Goal: Register for event/course

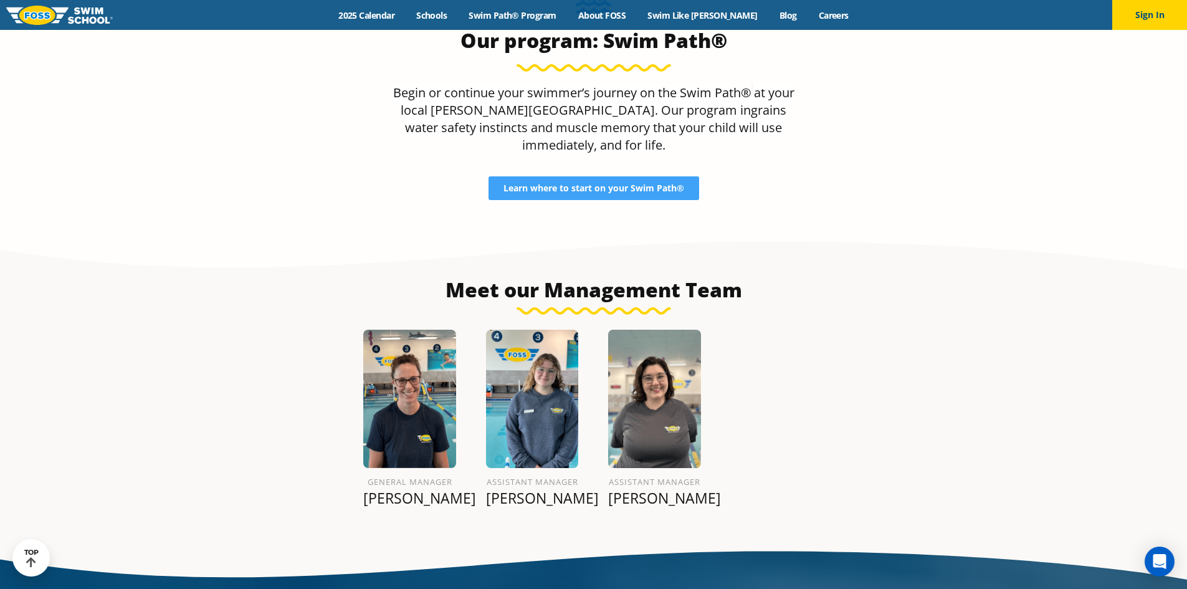
scroll to position [1326, 0]
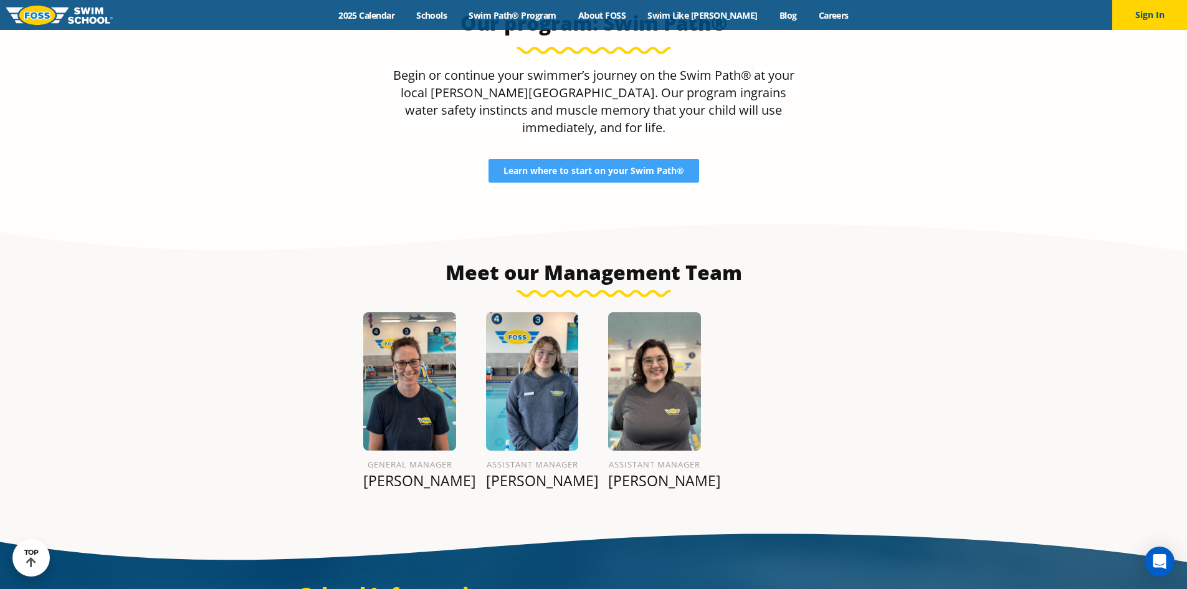
drag, startPoint x: 376, startPoint y: 467, endPoint x: 688, endPoint y: 470, distance: 312.1
click at [717, 486] on section "Meet our Management Team General Manager Leann G. Assistant Manager Madysen M. …" at bounding box center [593, 366] width 1187 height 310
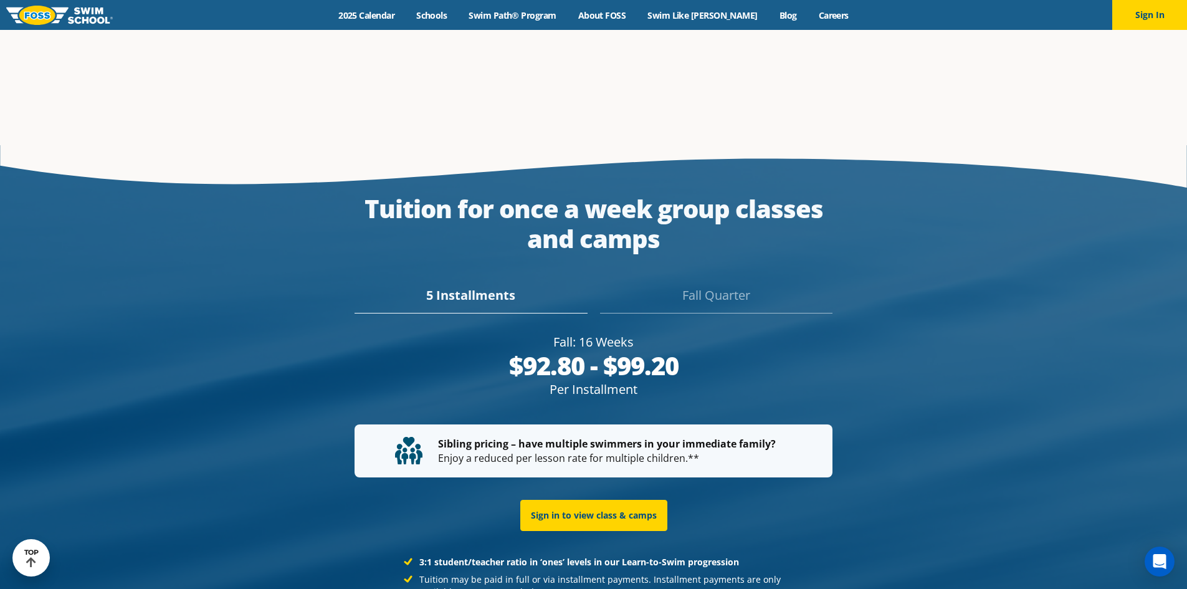
scroll to position [2243, 0]
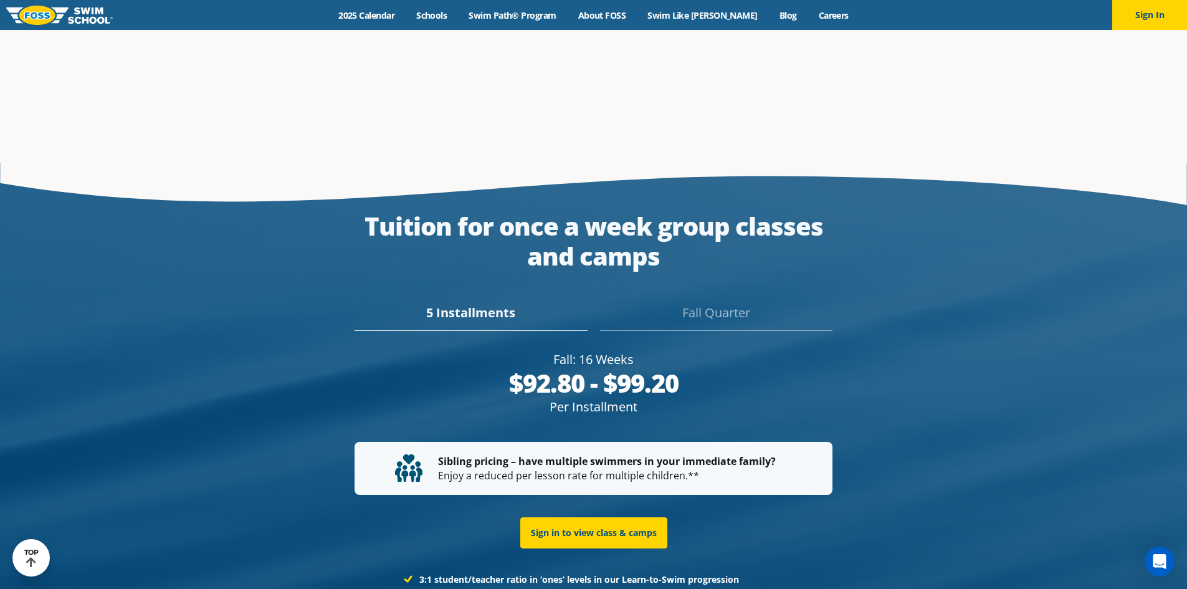
click at [677, 303] on div "Fall Quarter" at bounding box center [716, 316] width 232 height 27
drag, startPoint x: 673, startPoint y: 349, endPoint x: 510, endPoint y: 323, distance: 164.8
click at [510, 351] on div "Fall: 16 Weeks $92.80 - $99.20 Per Installment $464 - $496 Fall Quarter" at bounding box center [593, 383] width 478 height 65
click at [397, 398] on div "Fall Quarter" at bounding box center [593, 406] width 478 height 17
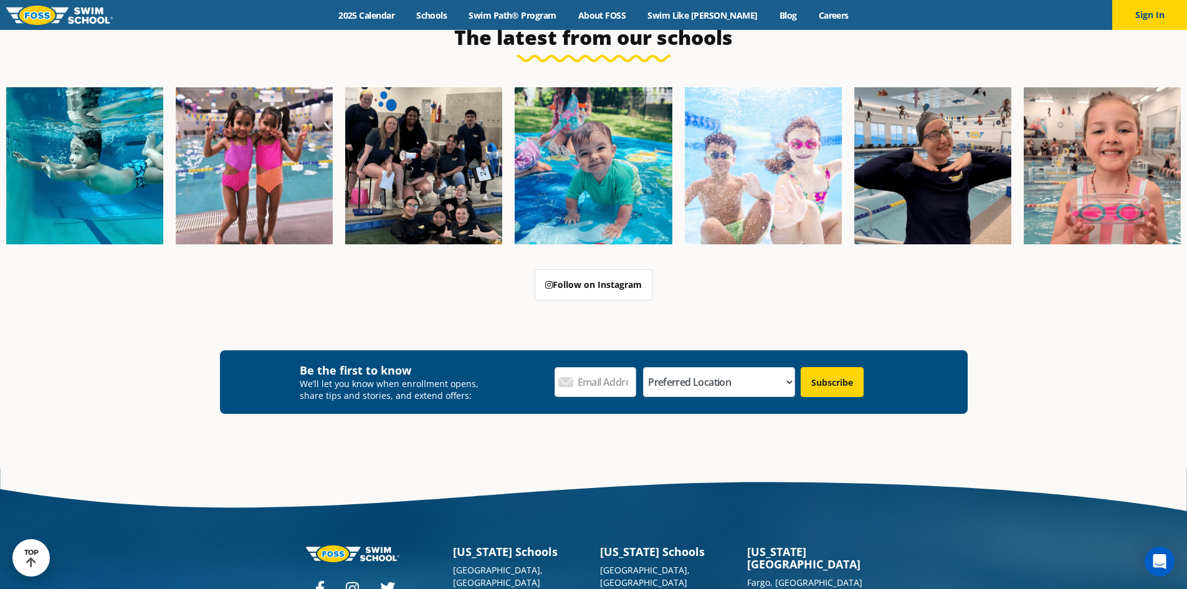
scroll to position [4316, 0]
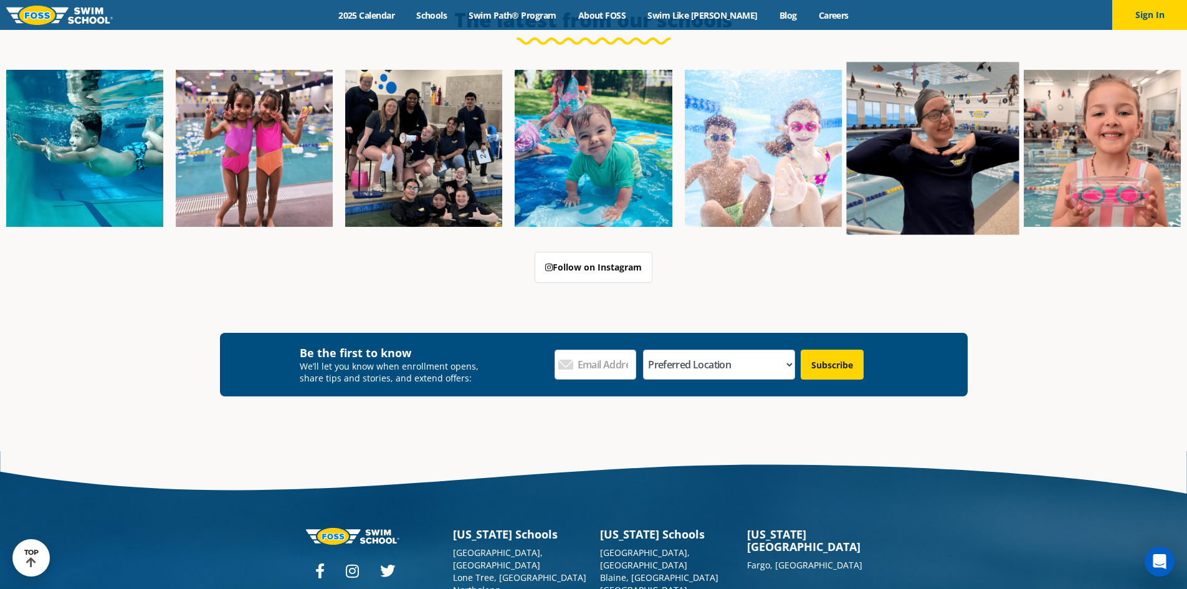
click at [913, 135] on img at bounding box center [932, 148] width 173 height 173
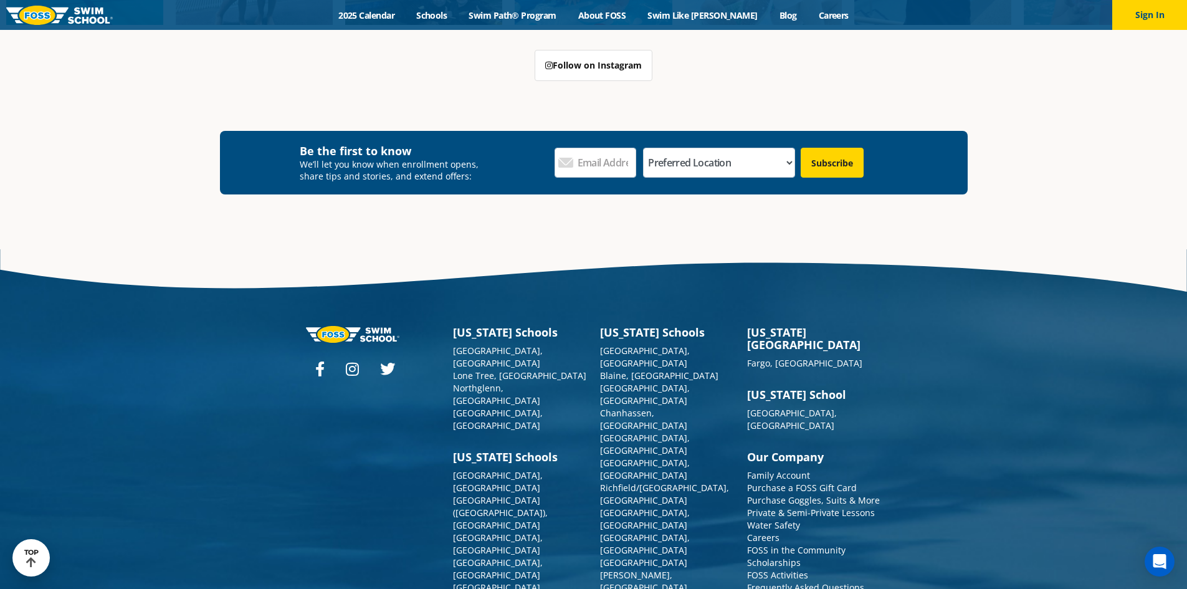
scroll to position [4535, 0]
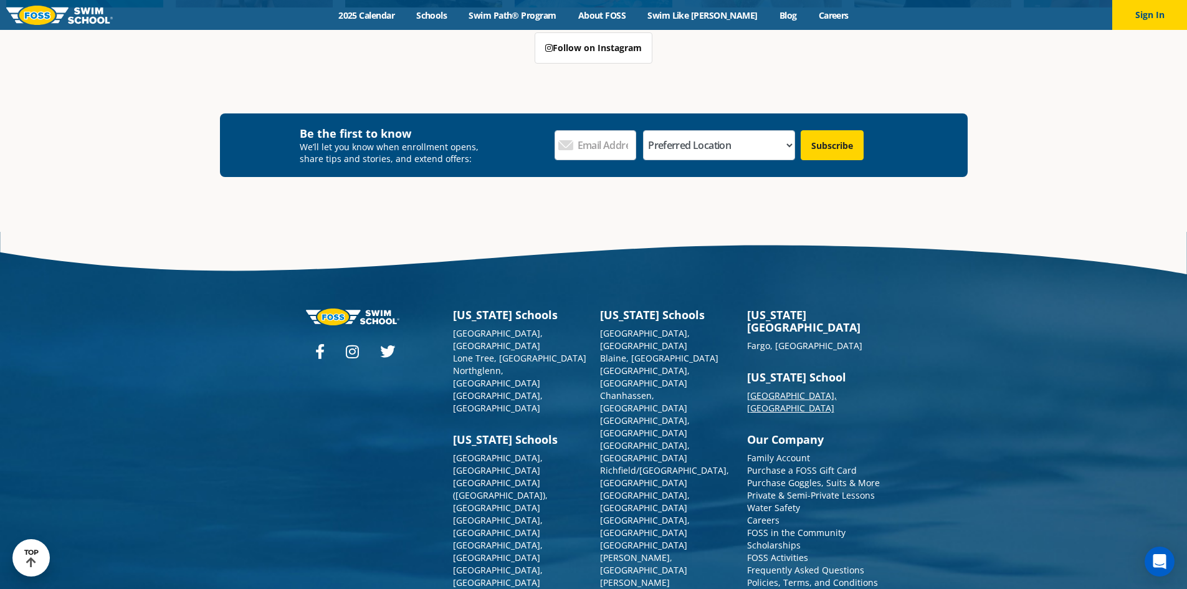
click at [764, 389] on link "[GEOGRAPHIC_DATA], [GEOGRAPHIC_DATA]" at bounding box center [792, 401] width 90 height 24
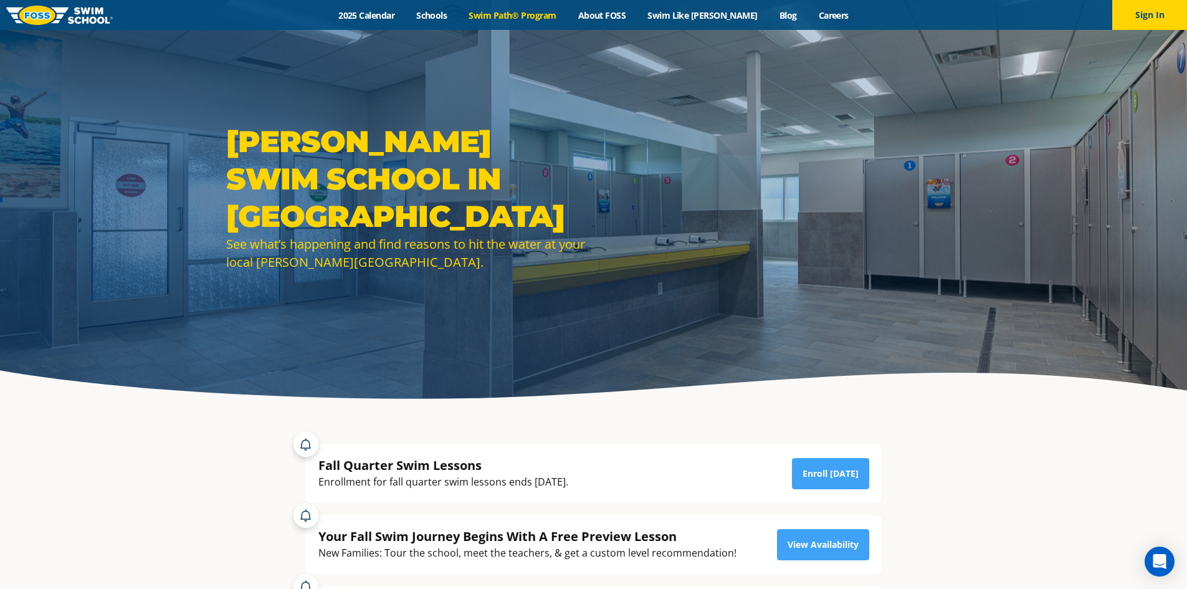
click at [535, 16] on link "Swim Path® Program" at bounding box center [512, 15] width 109 height 12
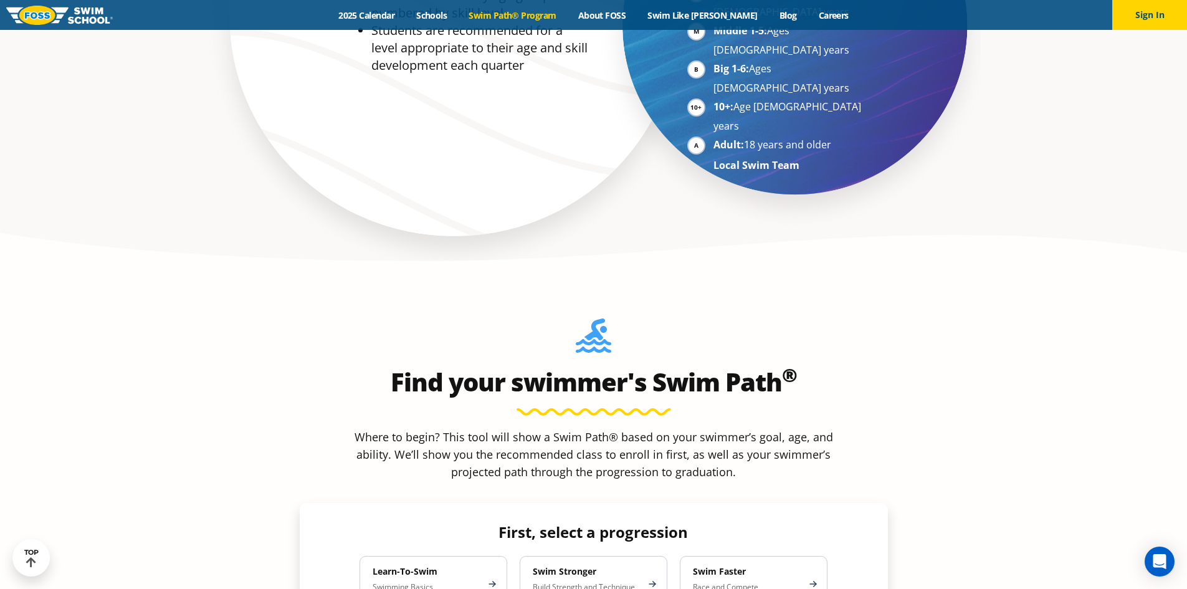
scroll to position [1059, 0]
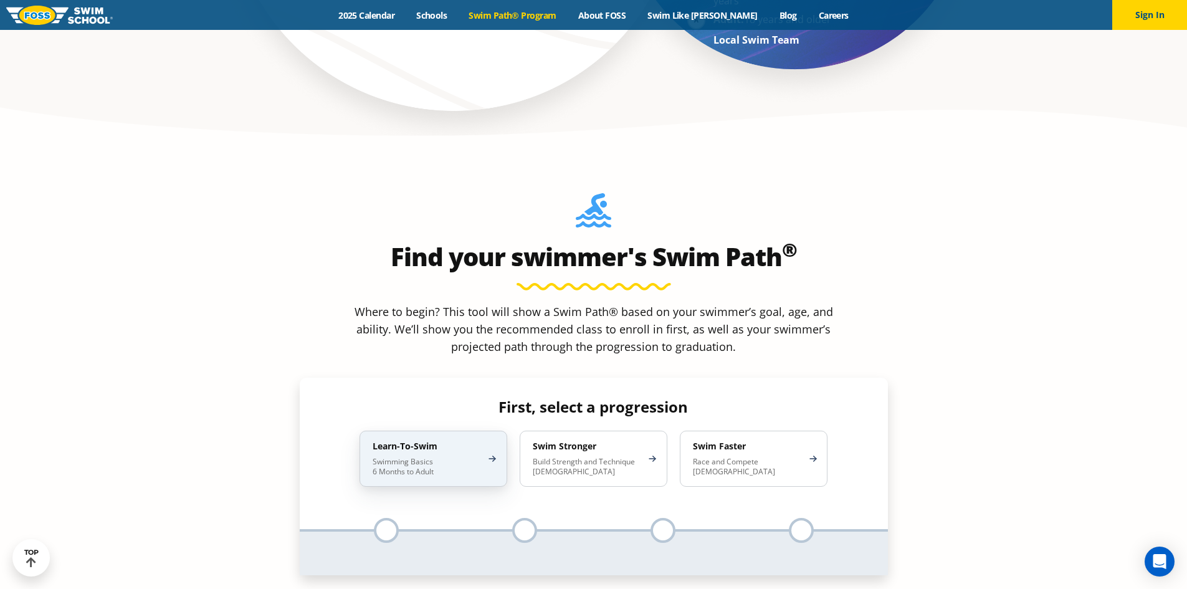
click at [455, 457] on p "Swimming Basics 6 Months to Adult" at bounding box center [427, 467] width 109 height 20
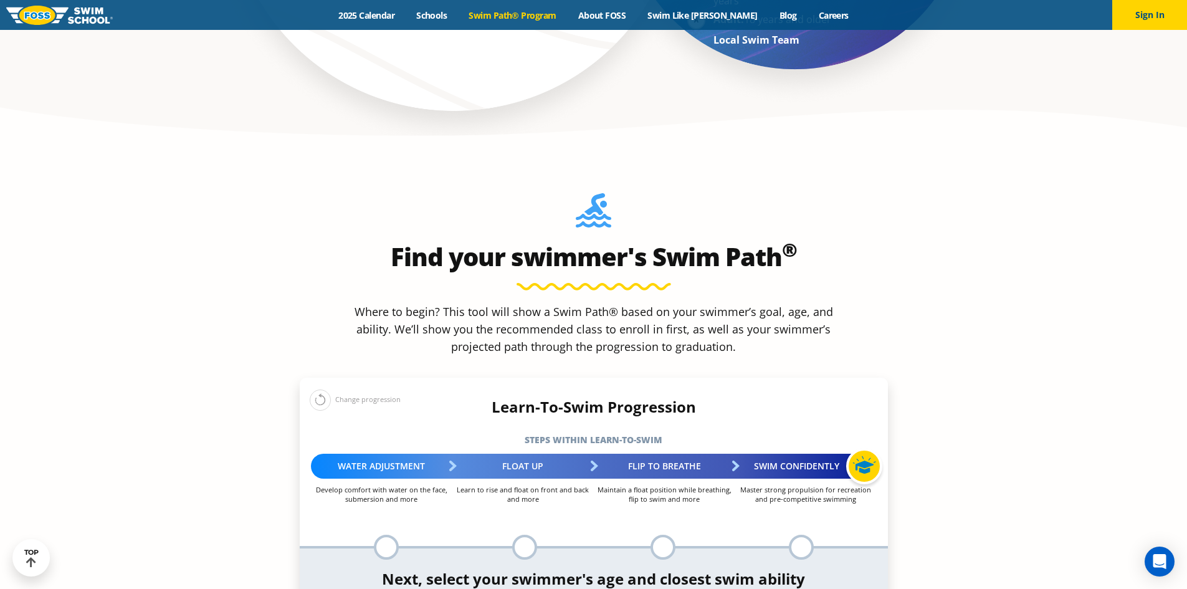
select select "1-year"
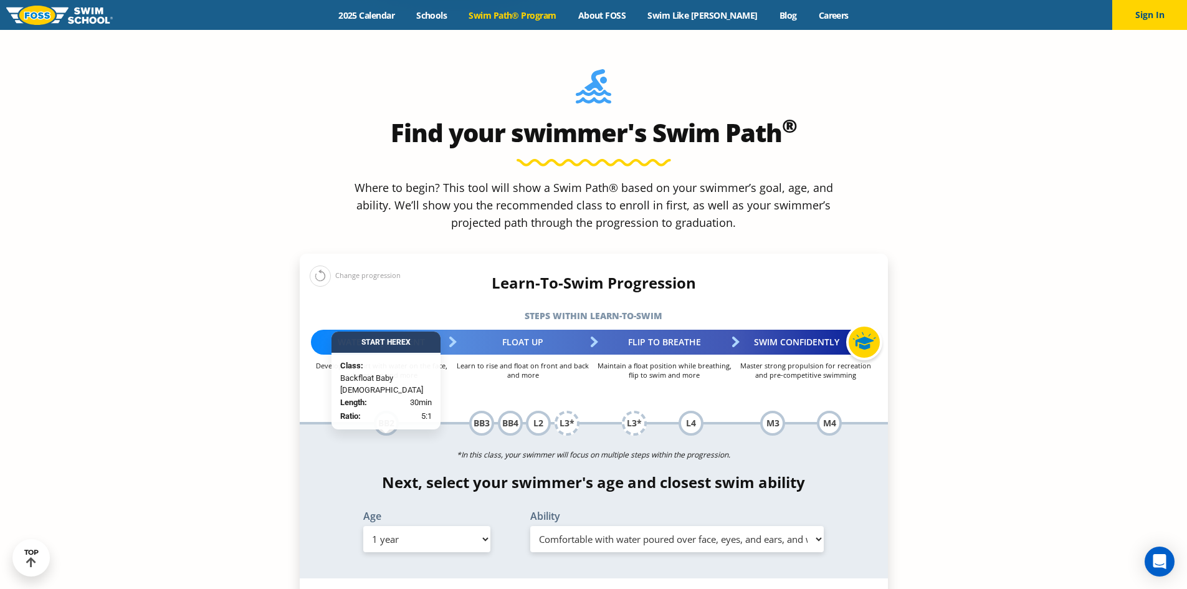
scroll to position [1184, 0]
click at [618, 525] on select "Select Ability First in-water experience Comfortable with water poured over the…" at bounding box center [677, 538] width 294 height 26
select select "1-year-i-would-be-comfortable-if-my-child-fell-in-the-water-and-confident-they-…"
click at [530, 525] on select "Select Ability First in-water experience Comfortable with water poured over the…" at bounding box center [677, 538] width 294 height 26
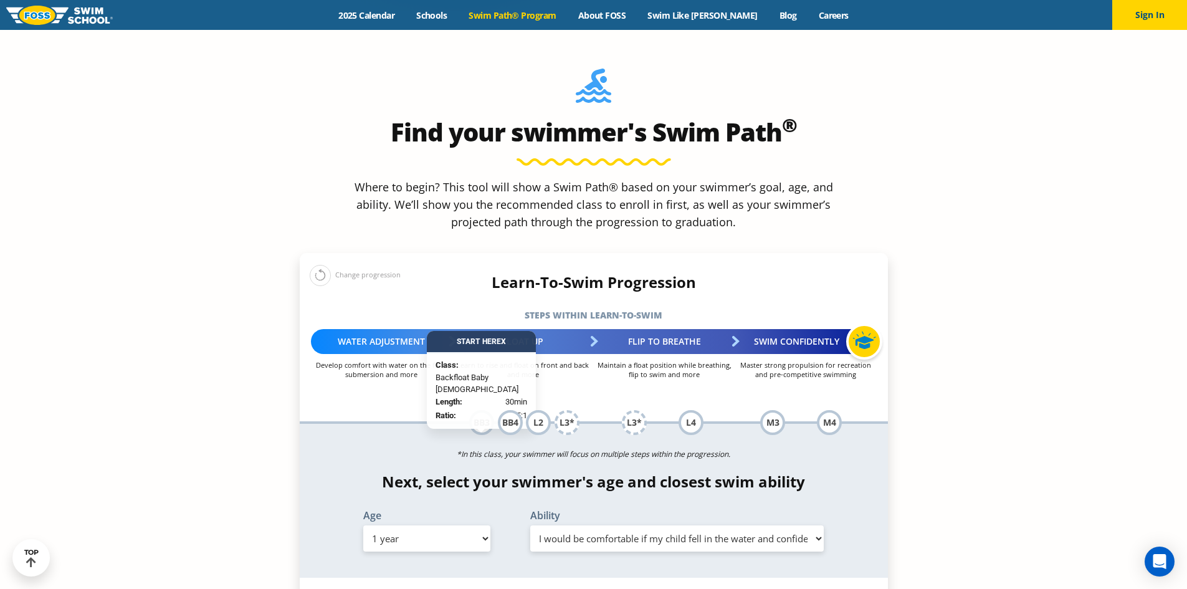
click at [605, 510] on div "Ability Select Ability First in-water experience Comfortable with water poured …" at bounding box center [677, 532] width 334 height 45
click at [604, 525] on select "Select Ability First in-water experience Comfortable with water poured over the…" at bounding box center [677, 538] width 294 height 26
click at [530, 525] on select "Select Ability First in-water experience Comfortable with water poured over the…" at bounding box center [677, 538] width 294 height 26
click at [454, 525] on select "Select Age [DEMOGRAPHIC_DATA] months - 1 year 1 year 2 years 3 years 4 years 5 …" at bounding box center [426, 538] width 127 height 26
click at [363, 525] on select "Select Age [DEMOGRAPHIC_DATA] months - 1 year 1 year 2 years 3 years 4 years 5 …" at bounding box center [426, 538] width 127 height 26
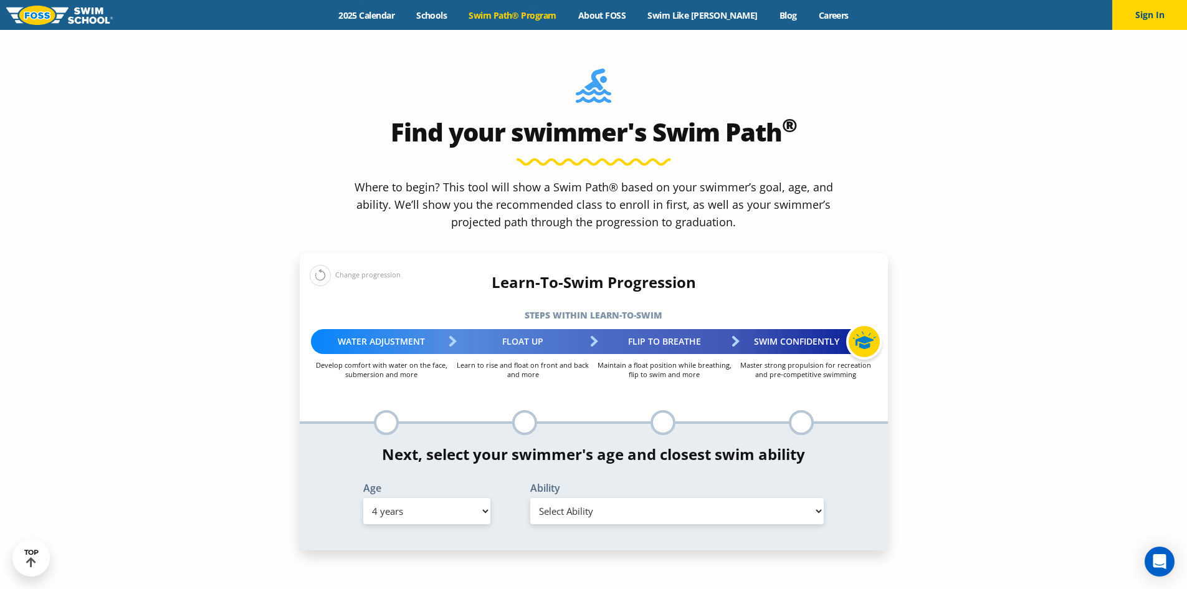
click at [556, 483] on label "Ability" at bounding box center [677, 488] width 294 height 10
click at [559, 483] on div "Ability Select Ability First in-water experience When in the water, reliant on …" at bounding box center [676, 503] width 321 height 41
click at [560, 498] on select "Select Ability First in-water experience When in the water, reliant on a life j…" at bounding box center [677, 511] width 294 height 26
click at [412, 498] on select "Select Age [DEMOGRAPHIC_DATA] months - 1 year 1 year 2 years 3 years 4 years 5 …" at bounding box center [426, 511] width 127 height 26
select select "5-years"
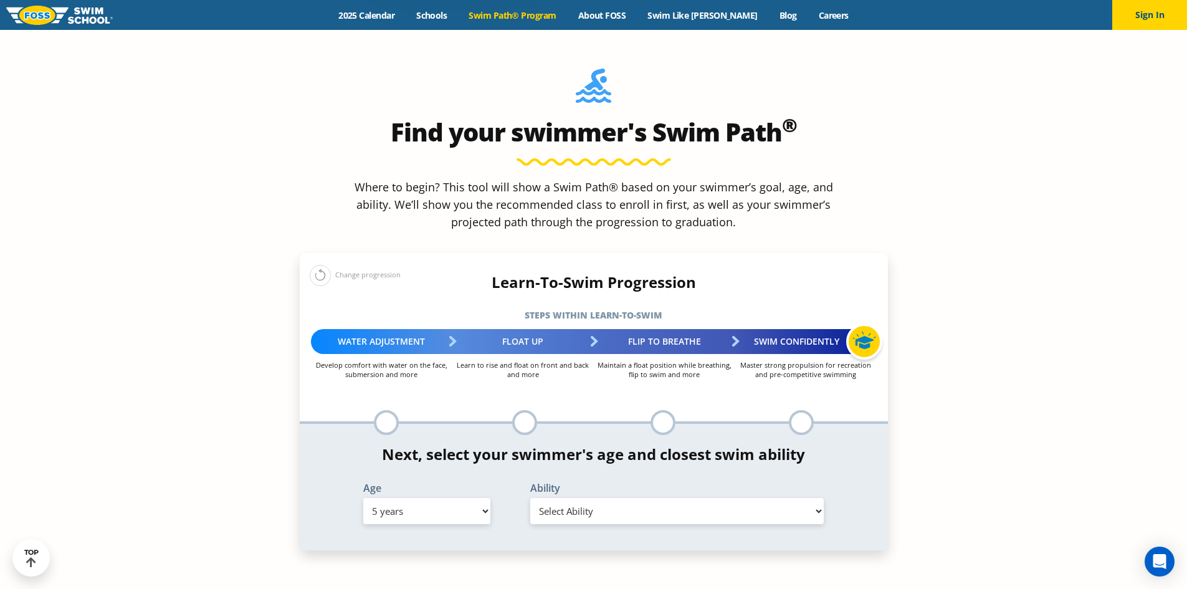
click at [363, 498] on select "Select Age [DEMOGRAPHIC_DATA] months - 1 year 1 year 2 years 3 years 4 years 5 …" at bounding box center [426, 511] width 127 height 26
click at [595, 498] on select "Select Ability First in-water experience When in the water, reliant on a life j…" at bounding box center [677, 511] width 294 height 26
select select "5-years-in-open-water-able-to-swim-for-at-least-15-ft-back-to-safety-while-flip…"
click at [530, 498] on select "Select Ability First in-water experience When in the water, reliant on a life j…" at bounding box center [677, 511] width 294 height 26
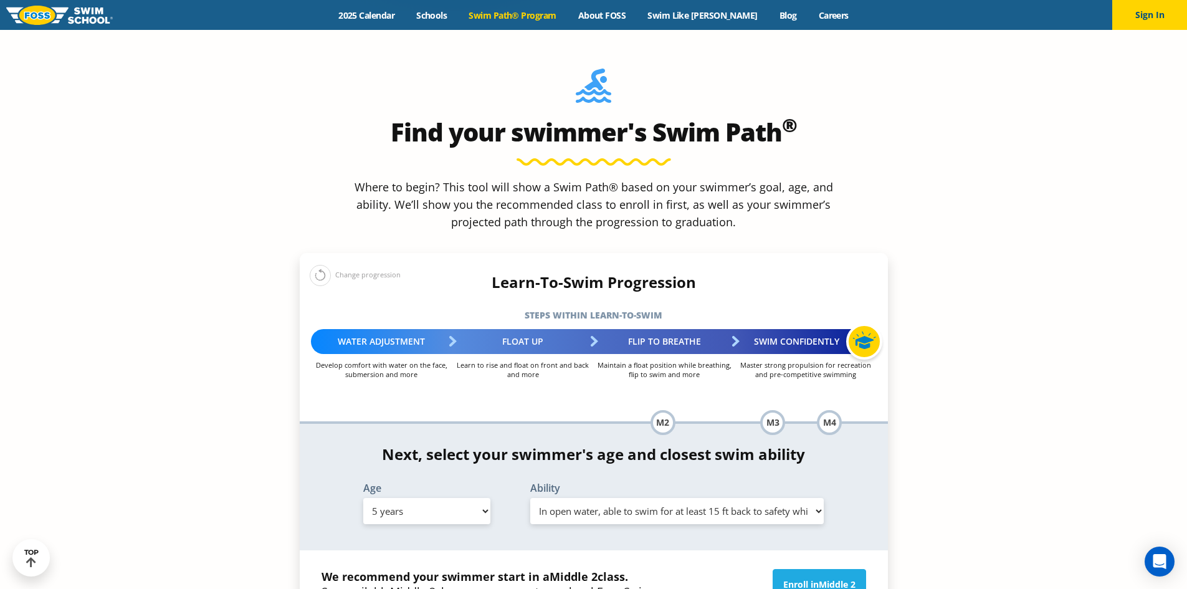
click at [566, 498] on select "Select Ability First in-water experience When in the water, reliant on a life j…" at bounding box center [677, 511] width 294 height 26
click at [796, 569] on div "Enroll in Middle 2" at bounding box center [780, 591] width 186 height 45
click at [796, 569] on link "Enroll in Middle 2" at bounding box center [818, 584] width 93 height 31
